Goal: Navigation & Orientation: Find specific page/section

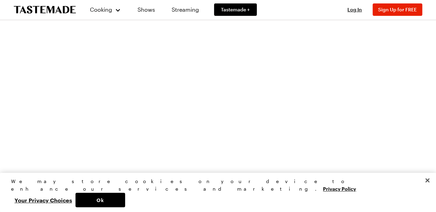
click at [53, 9] on icon "To Tastemade Home Page" at bounding box center [45, 10] width 62 height 8
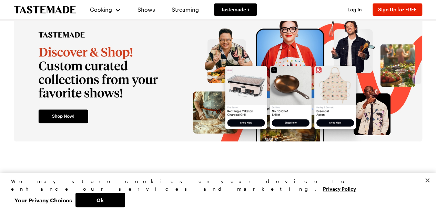
scroll to position [1255, 0]
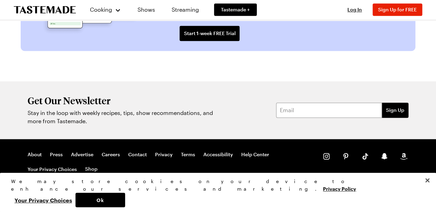
scroll to position [1722, 0]
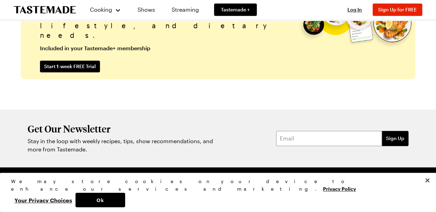
scroll to position [1722, 0]
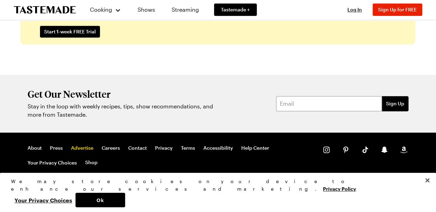
click at [74, 147] on link "Advertise" at bounding box center [82, 148] width 22 height 6
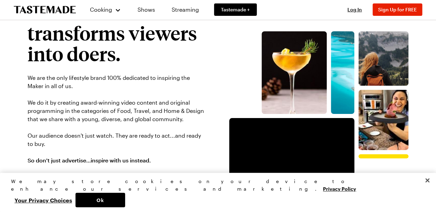
scroll to position [40, 0]
